Goal: Information Seeking & Learning: Learn about a topic

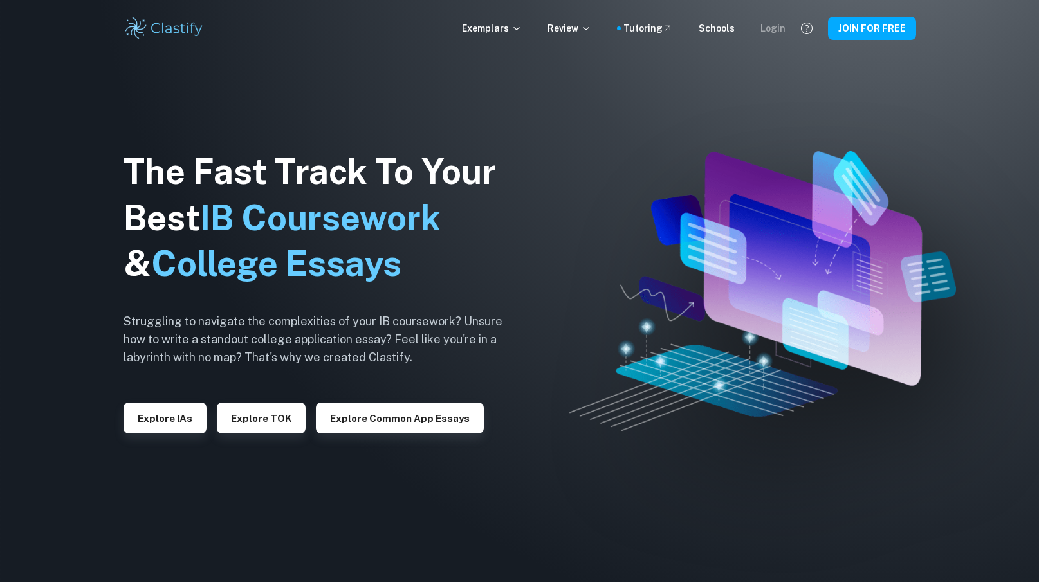
click at [783, 31] on div "Login" at bounding box center [772, 28] width 25 height 14
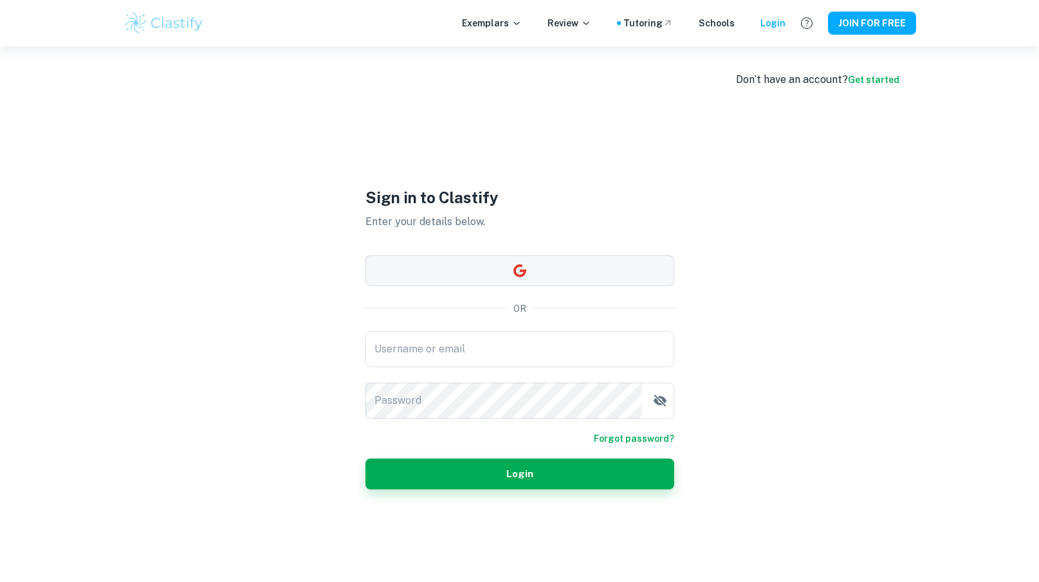
click at [526, 275] on icon "button" at bounding box center [519, 270] width 15 height 15
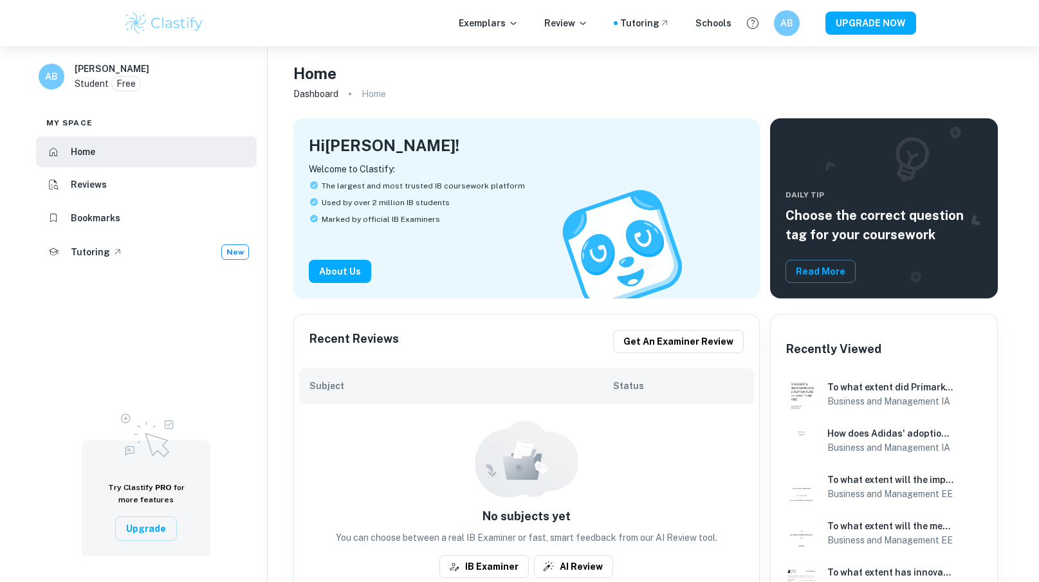
click at [179, 32] on img at bounding box center [164, 23] width 82 height 26
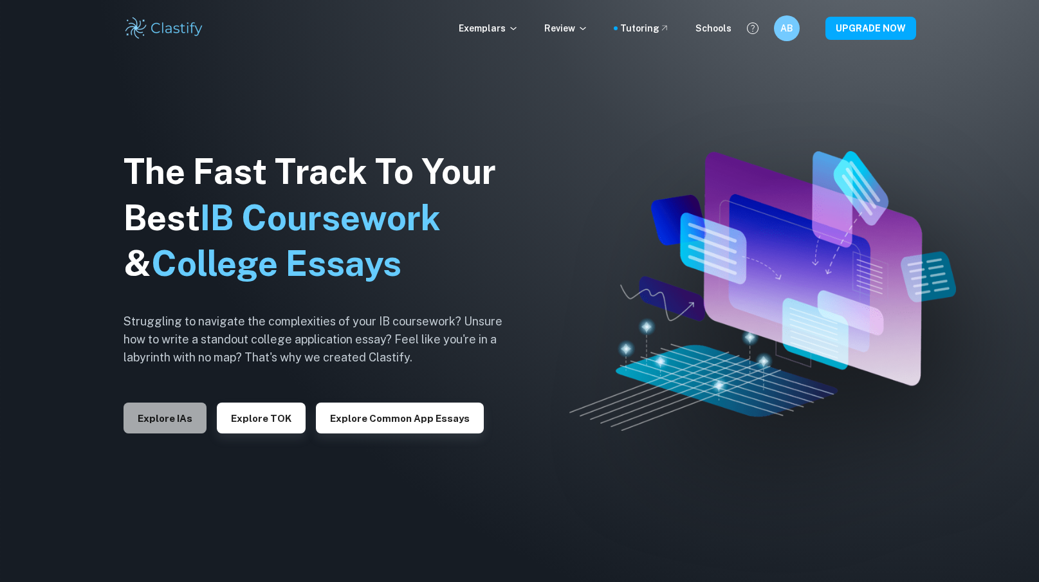
click at [163, 412] on button "Explore IAs" at bounding box center [164, 418] width 83 height 31
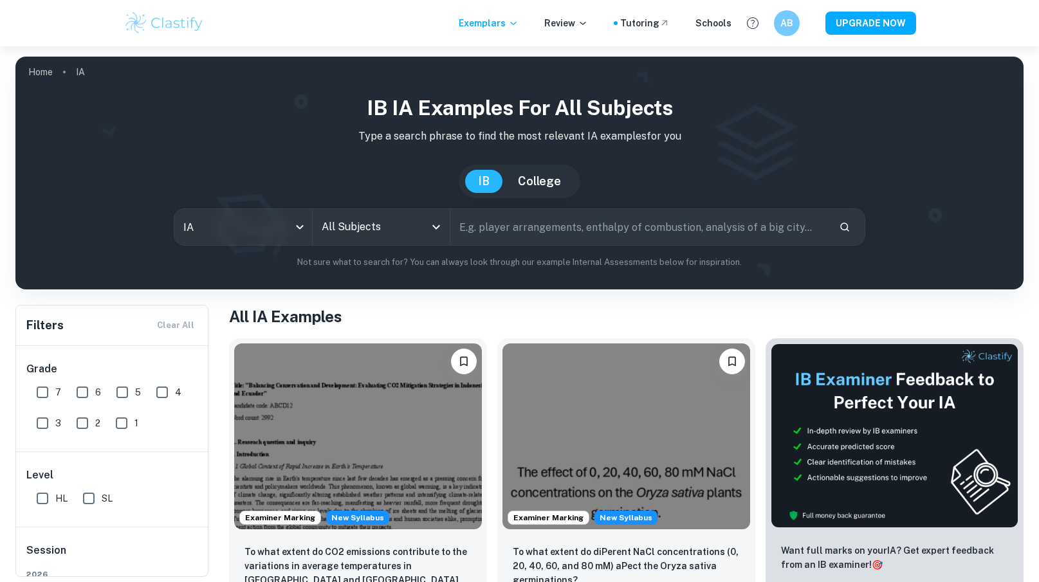
click at [391, 239] on input "All Subjects" at bounding box center [371, 227] width 107 height 24
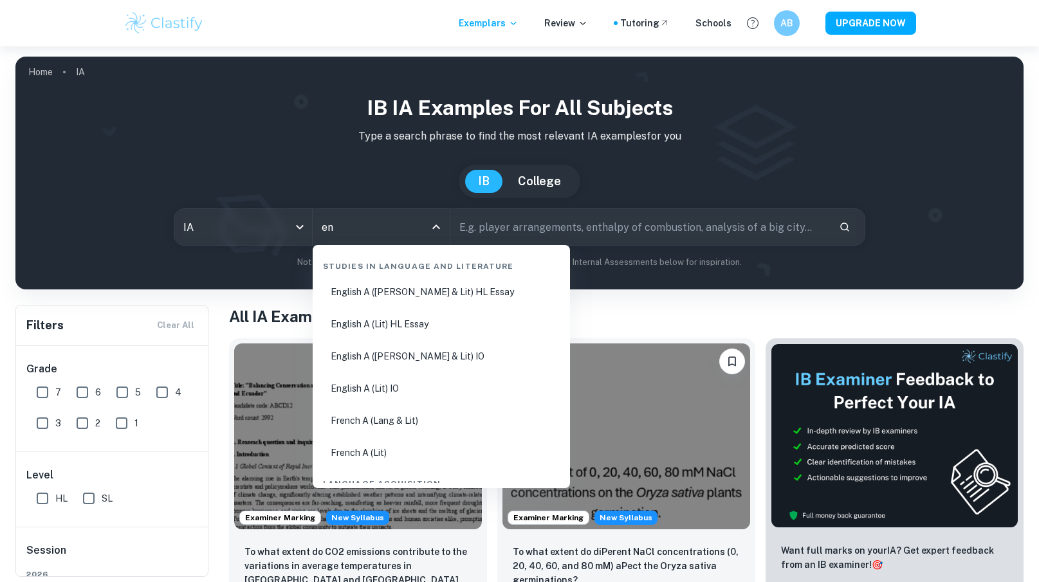
click at [403, 294] on li "English A ([PERSON_NAME] & Lit) HL Essay" at bounding box center [441, 292] width 247 height 30
type input "English A ([PERSON_NAME] & Lit) HL Essay"
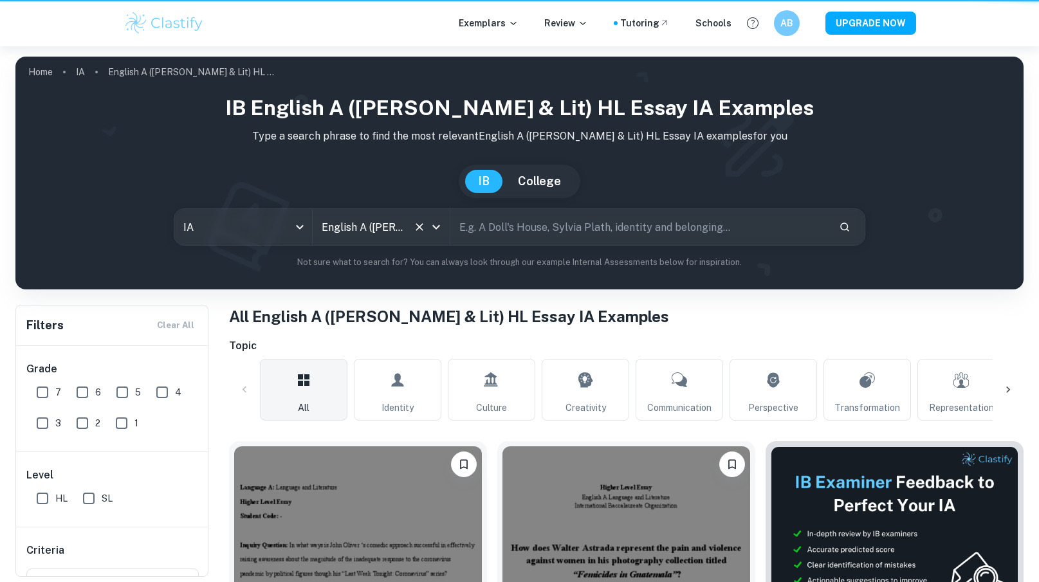
click at [439, 226] on icon "Open" at bounding box center [436, 227] width 8 height 5
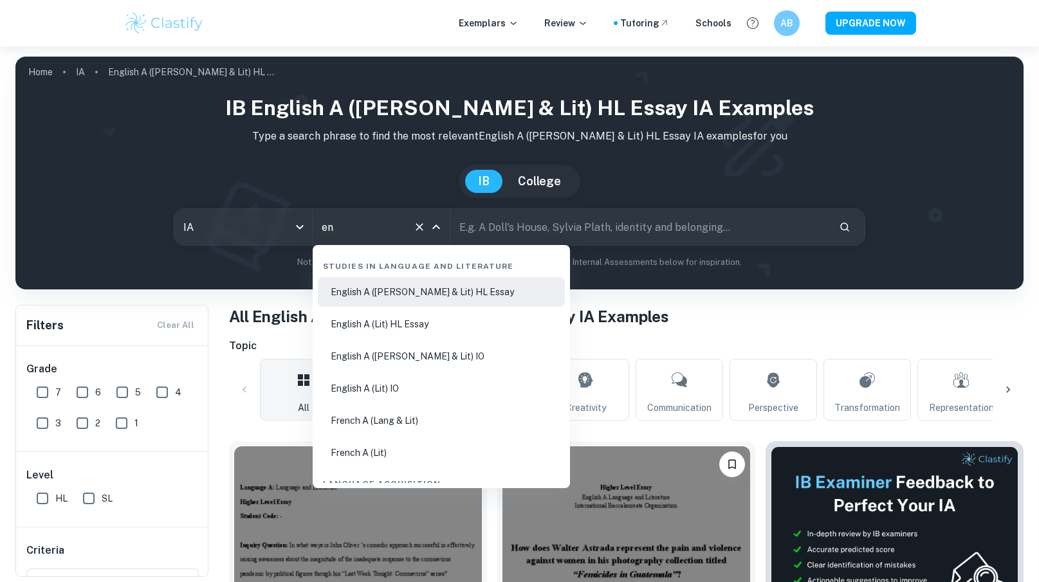
click at [446, 359] on li "English A ([PERSON_NAME] & Lit) IO" at bounding box center [441, 357] width 247 height 30
type input "English A ([PERSON_NAME] & Lit) IO"
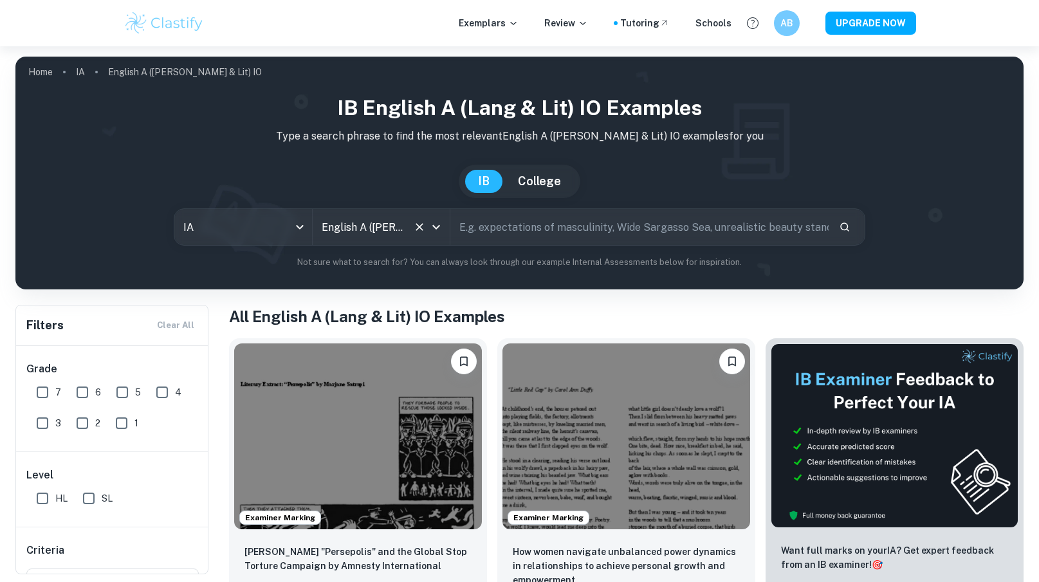
click at [580, 231] on input "text" at bounding box center [639, 227] width 378 height 36
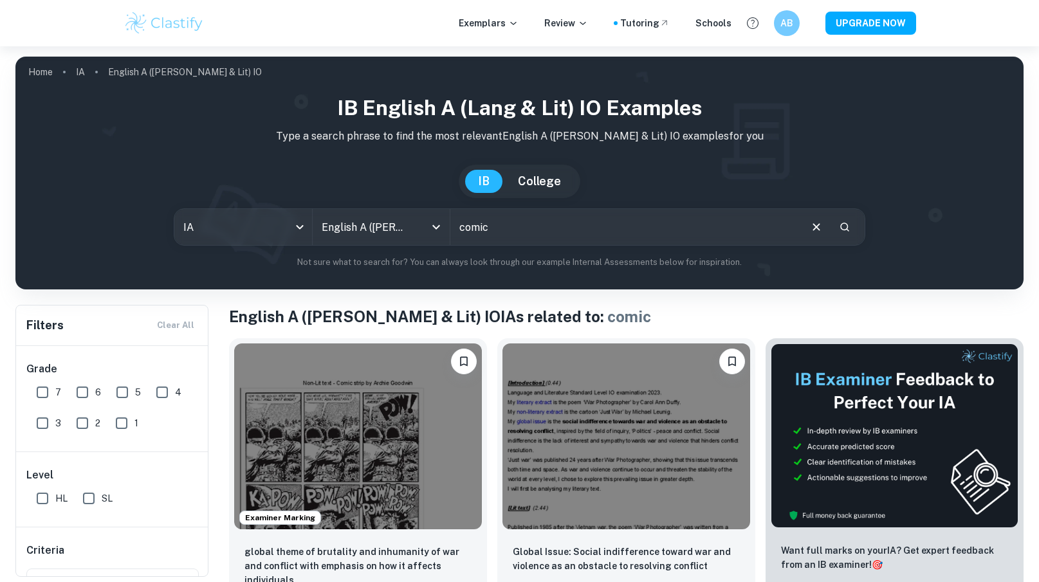
click at [480, 232] on input "comic" at bounding box center [624, 227] width 349 height 36
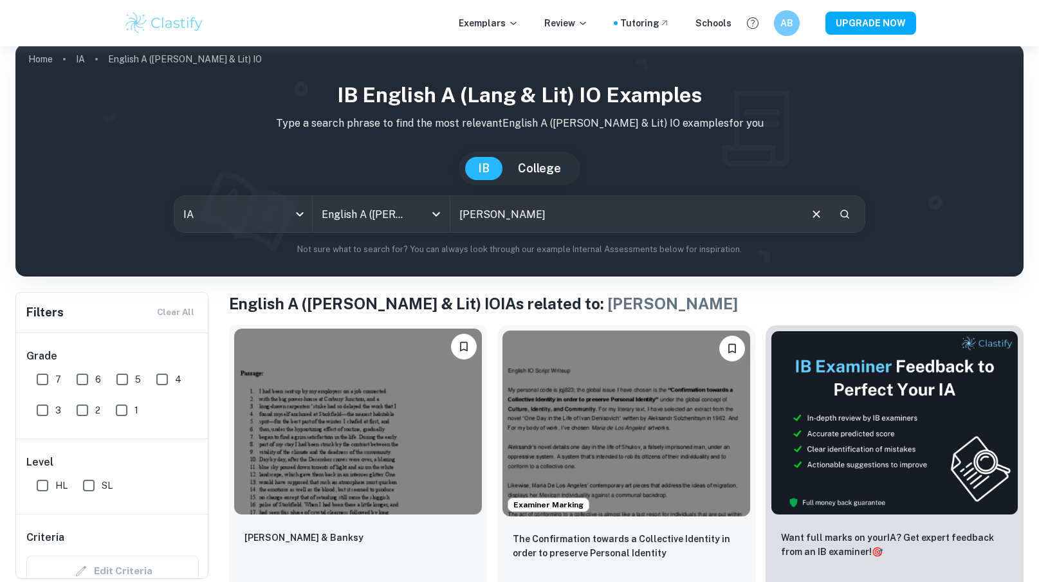
scroll to position [21, 0]
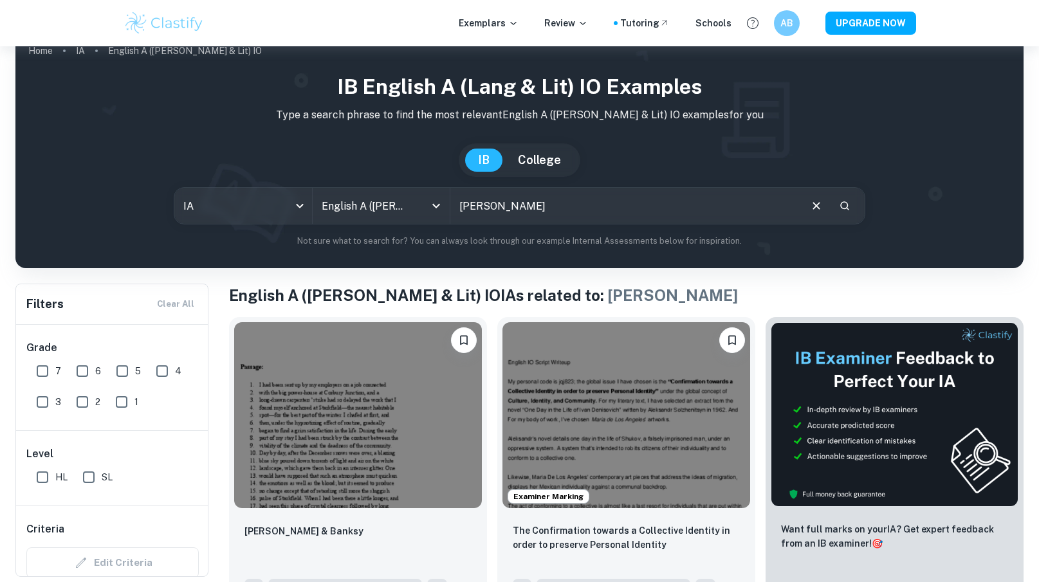
click at [565, 215] on input "jonathan" at bounding box center [624, 206] width 349 height 36
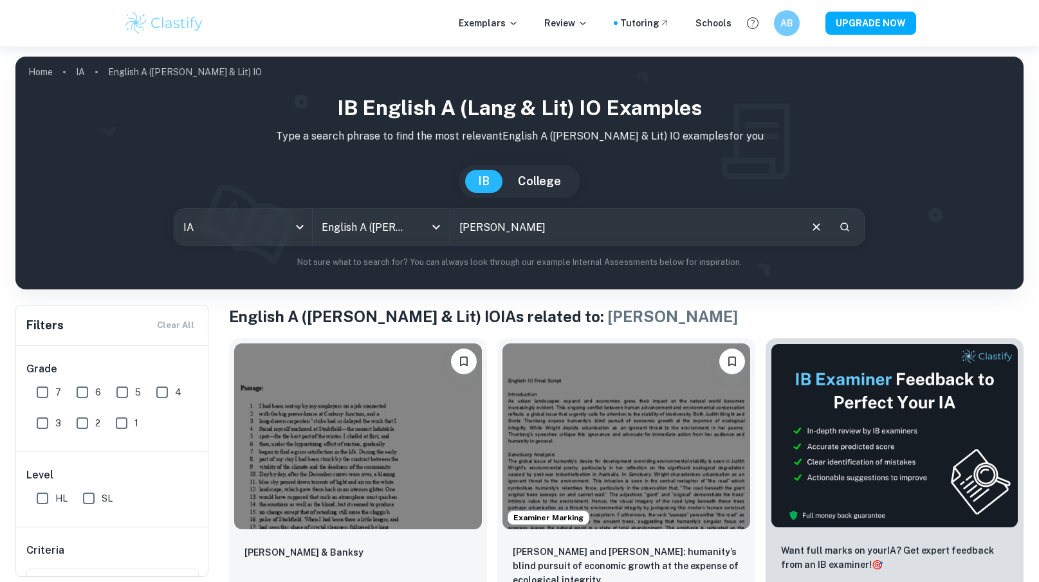
drag, startPoint x: 461, startPoint y: 232, endPoint x: 598, endPoint y: 232, distance: 137.0
click at [598, 232] on input "Jonathan clay" at bounding box center [624, 227] width 349 height 36
type input "depression comix"
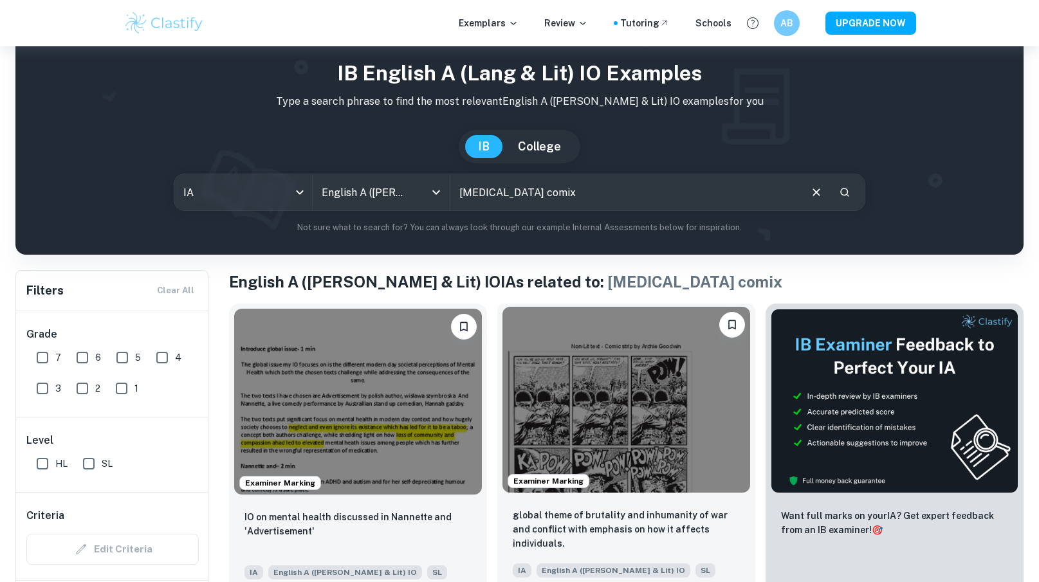
scroll to position [56, 0]
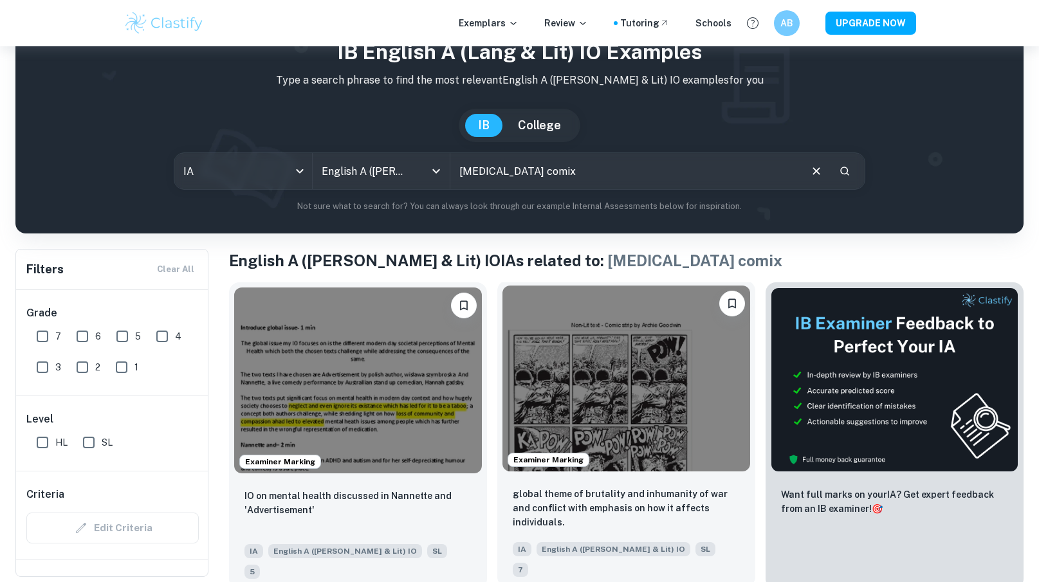
click at [605, 410] on img at bounding box center [626, 379] width 248 height 186
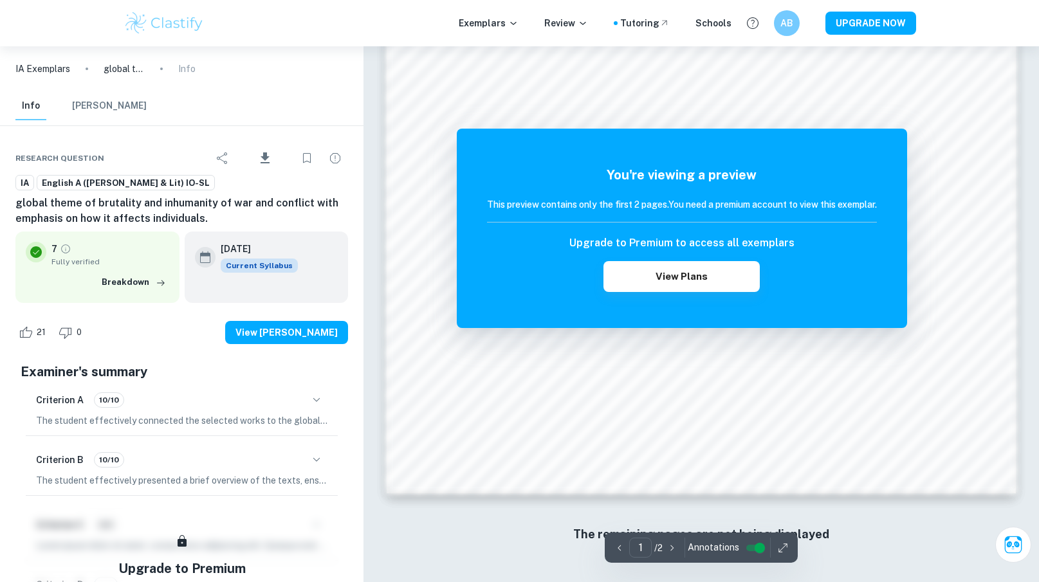
scroll to position [1200, 0]
click at [791, 19] on h6 "AB" at bounding box center [785, 23] width 15 height 14
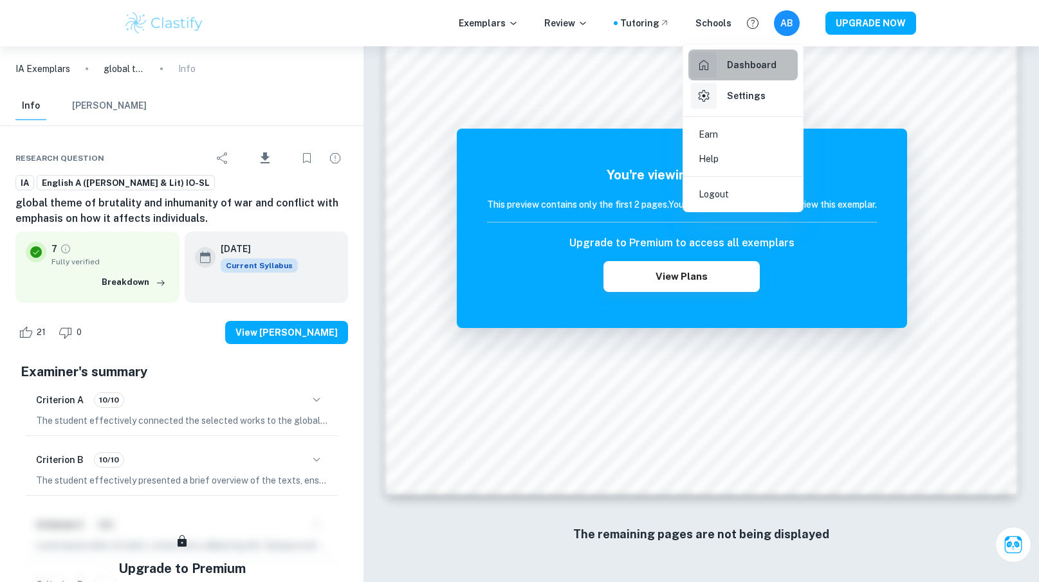
click at [742, 72] on div "Dashboard" at bounding box center [734, 65] width 86 height 26
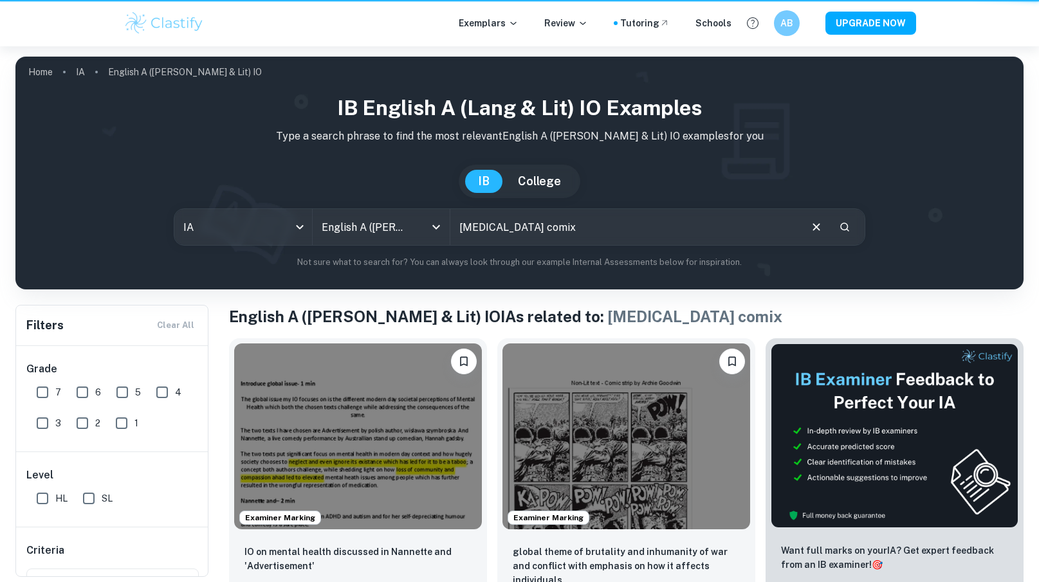
scroll to position [56, 0]
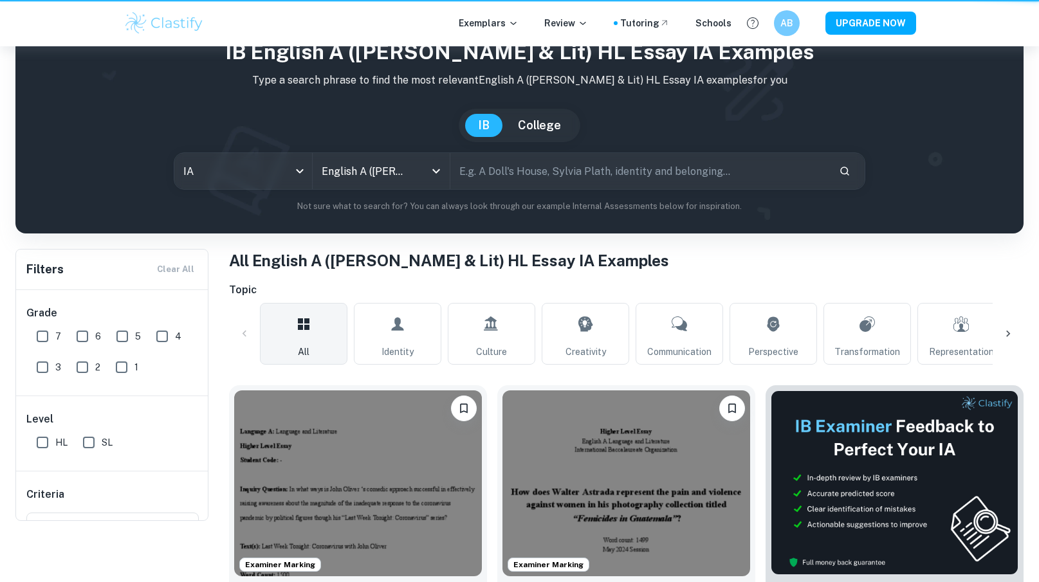
type input "English A (Lang & Lit) HL Essay"
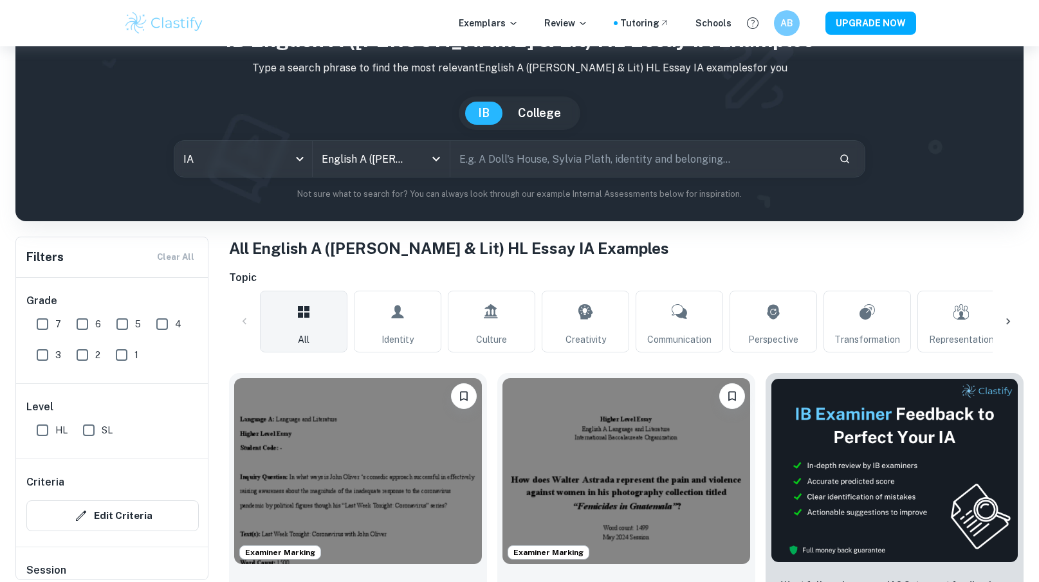
scroll to position [71, 0]
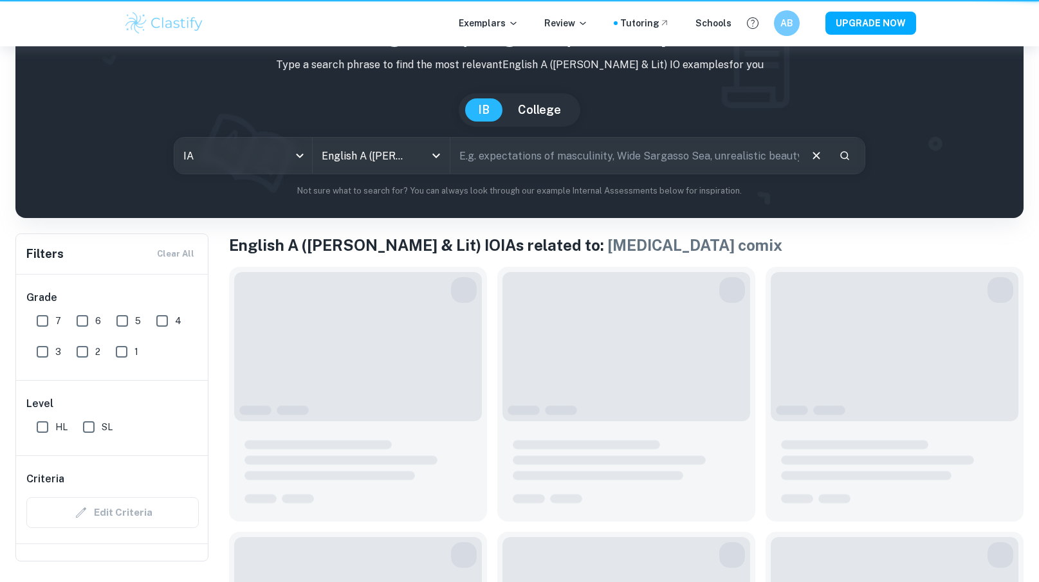
type input "English A (Lang & Lit) IO"
type input "depression comix"
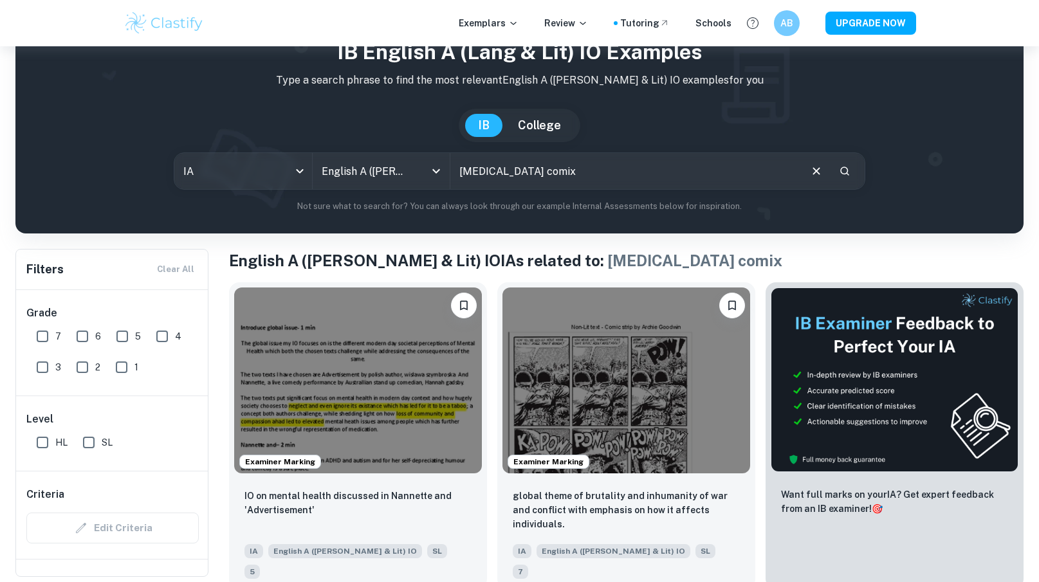
click at [516, 165] on input "depression comix" at bounding box center [624, 171] width 349 height 36
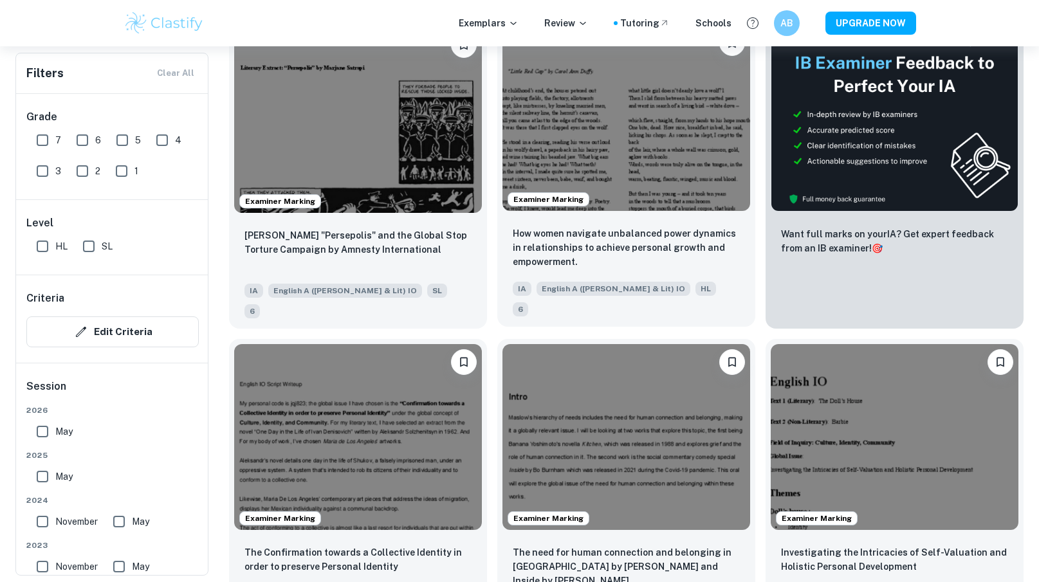
scroll to position [319, 0]
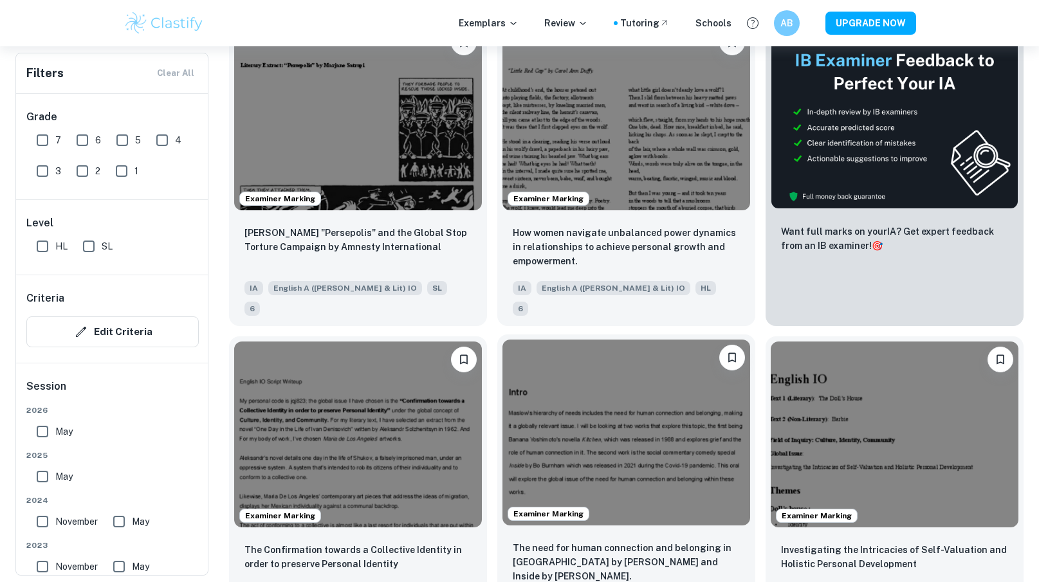
click at [579, 417] on img at bounding box center [626, 433] width 248 height 186
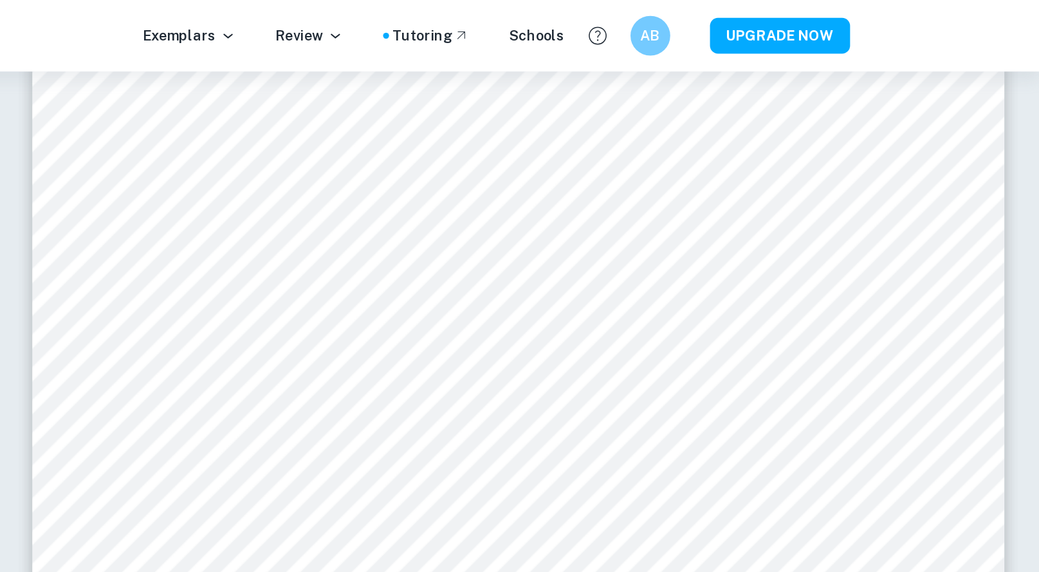
scroll to position [4974, 0]
type input "6"
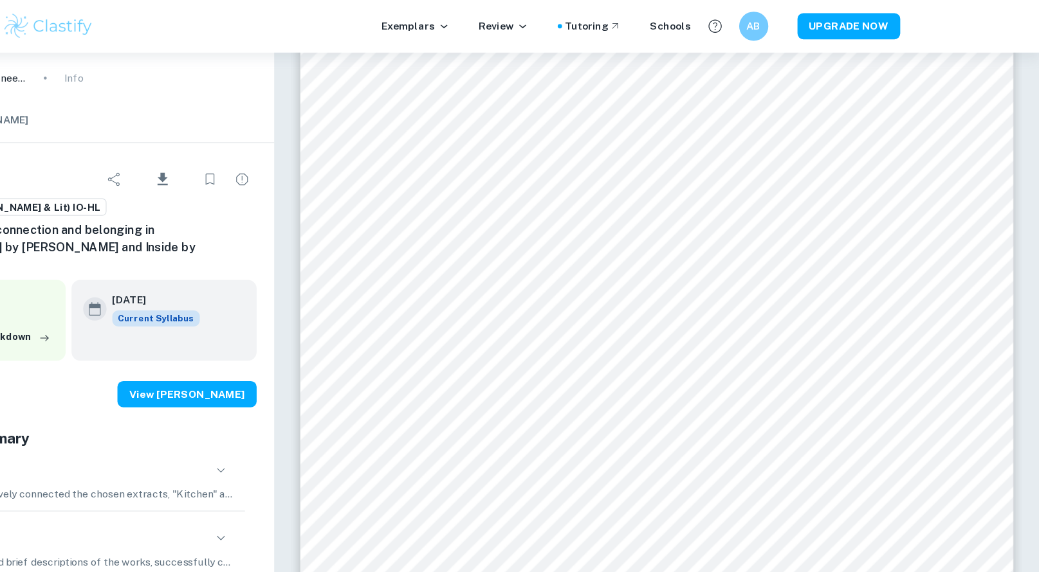
scroll to position [4897, 0]
